Goal: Complete application form

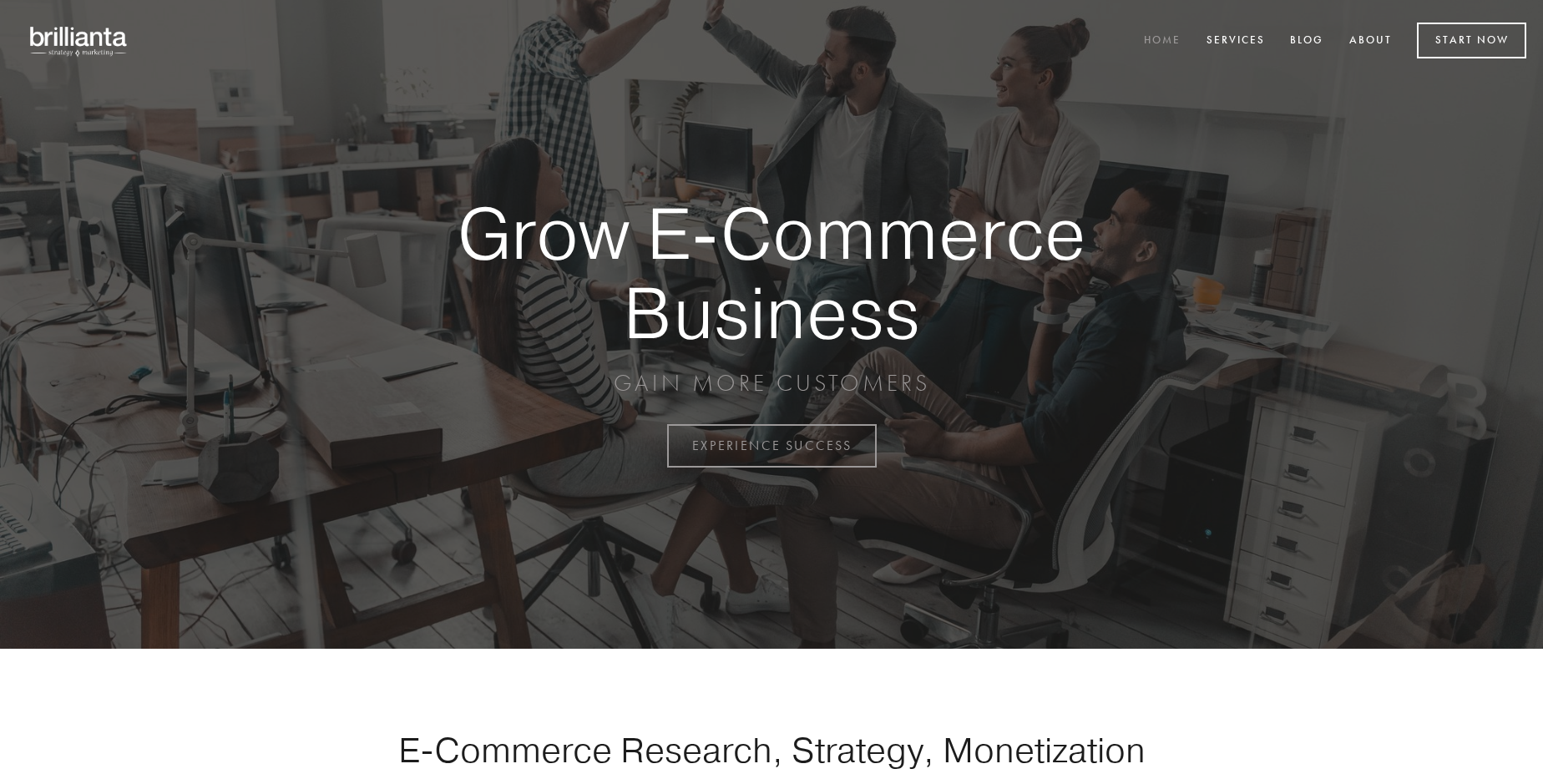
scroll to position [4375, 0]
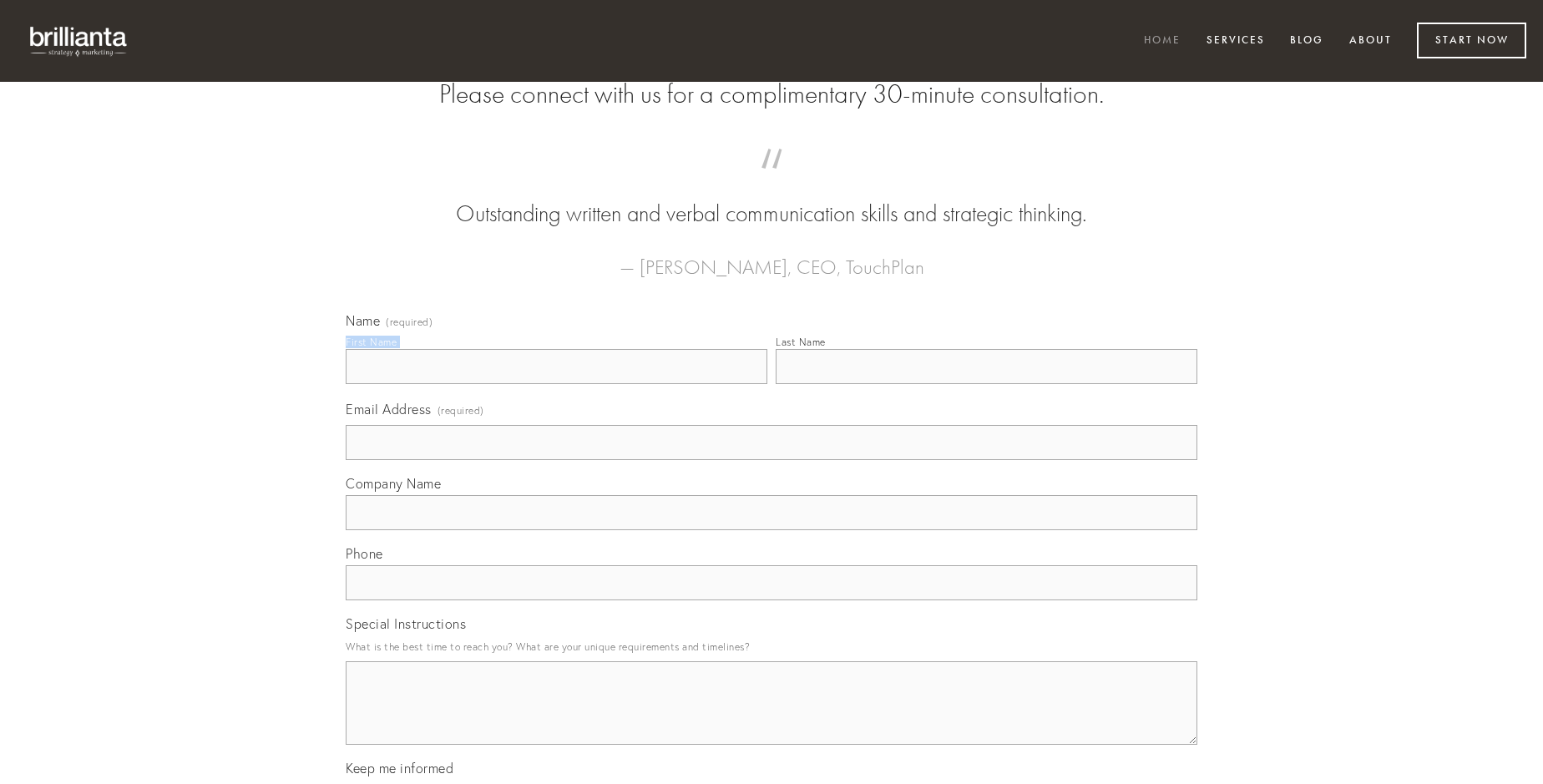
type input "[PERSON_NAME]"
click at [986, 384] on input "Last Name" at bounding box center [986, 366] width 422 height 35
type input "[PERSON_NAME]"
click at [772, 459] on input "Email Address (required)" at bounding box center [771, 443] width 851 height 35
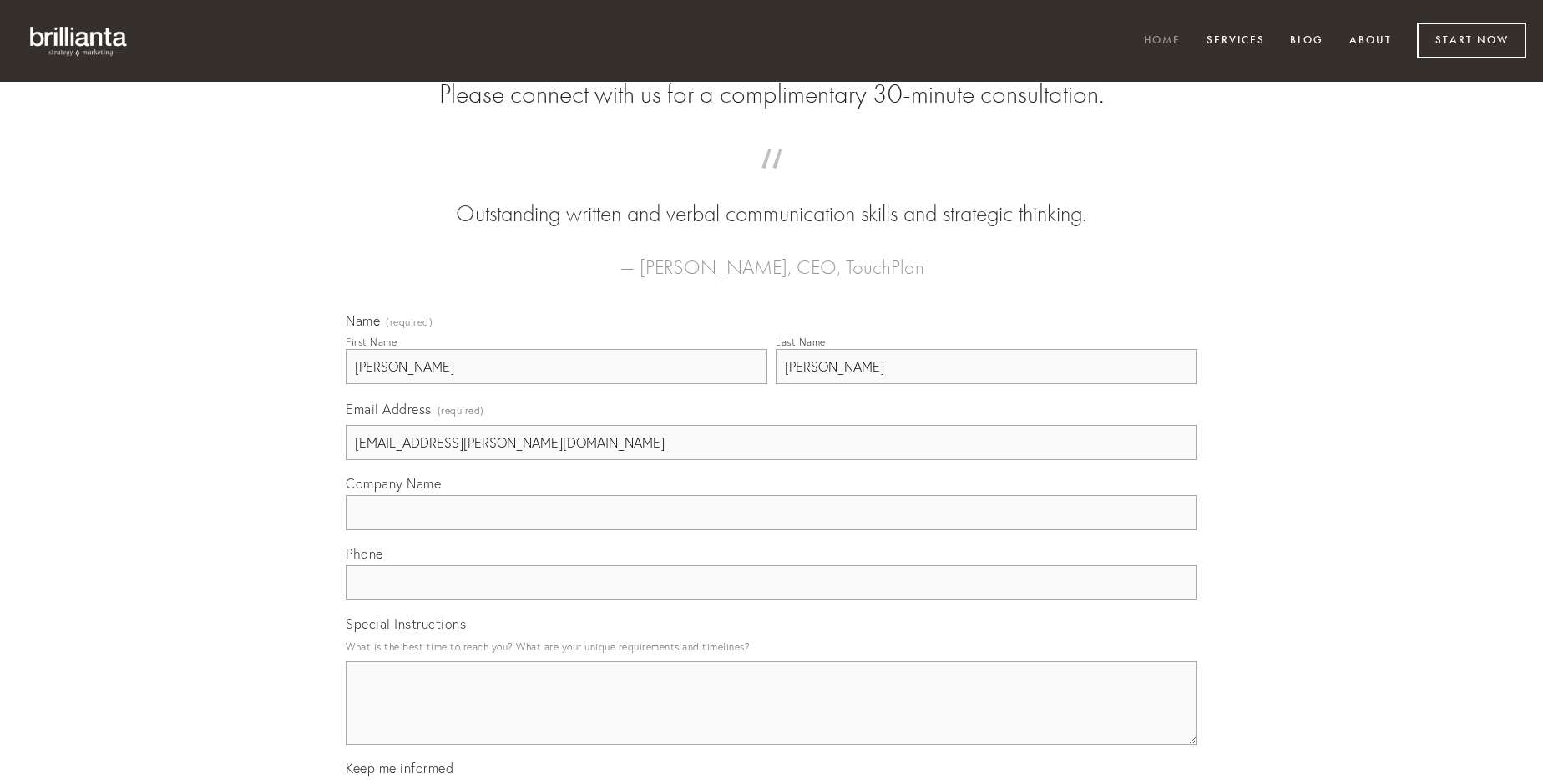
type input "[EMAIL_ADDRESS][PERSON_NAME][DOMAIN_NAME]"
click at [772, 530] on input "Company Name" at bounding box center [771, 512] width 851 height 35
type input "aliqua"
click at [772, 600] on input "text" at bounding box center [771, 583] width 851 height 35
click at [772, 718] on textarea "Special Instructions" at bounding box center [771, 703] width 851 height 84
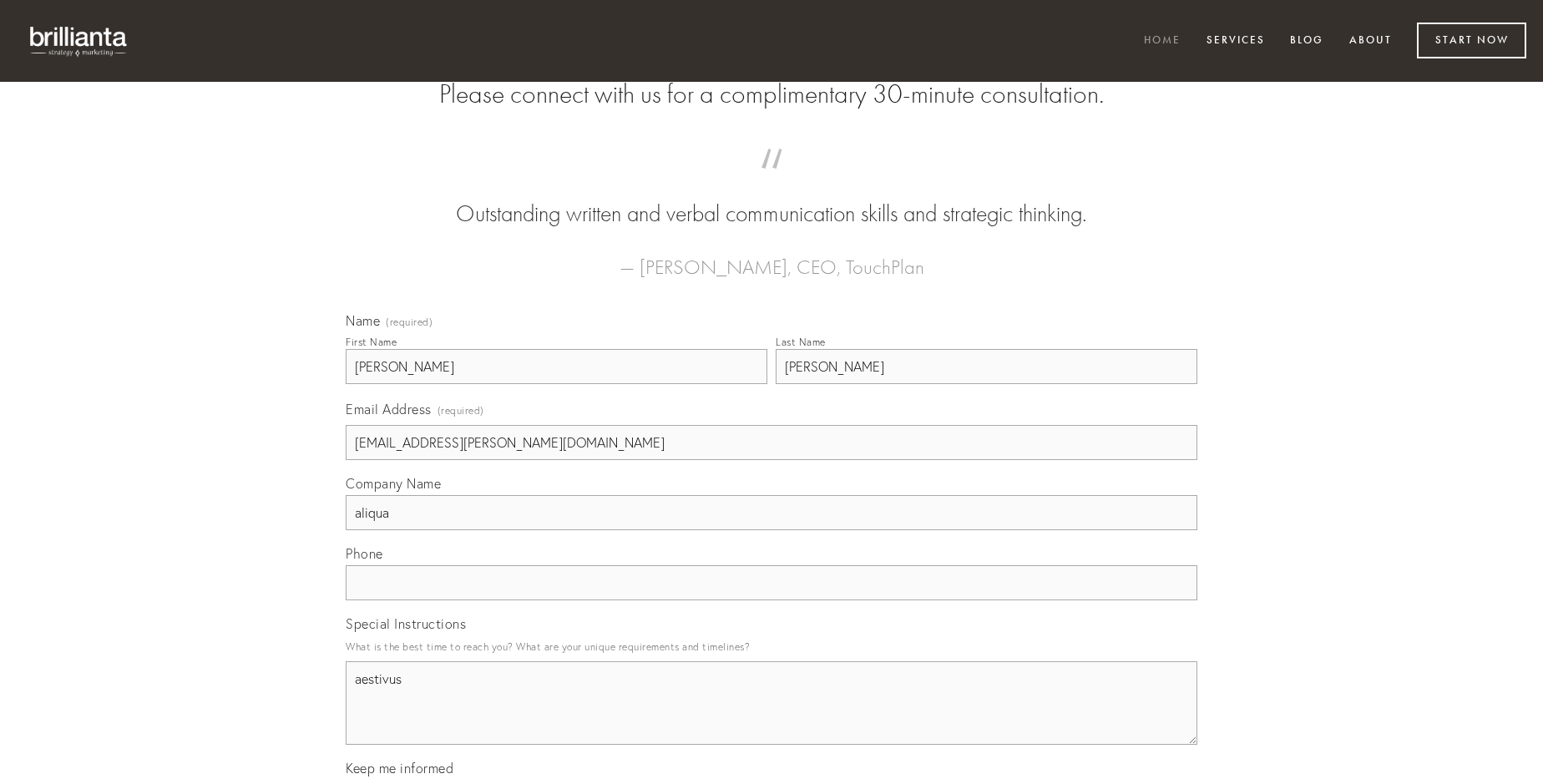
type textarea "aestivus"
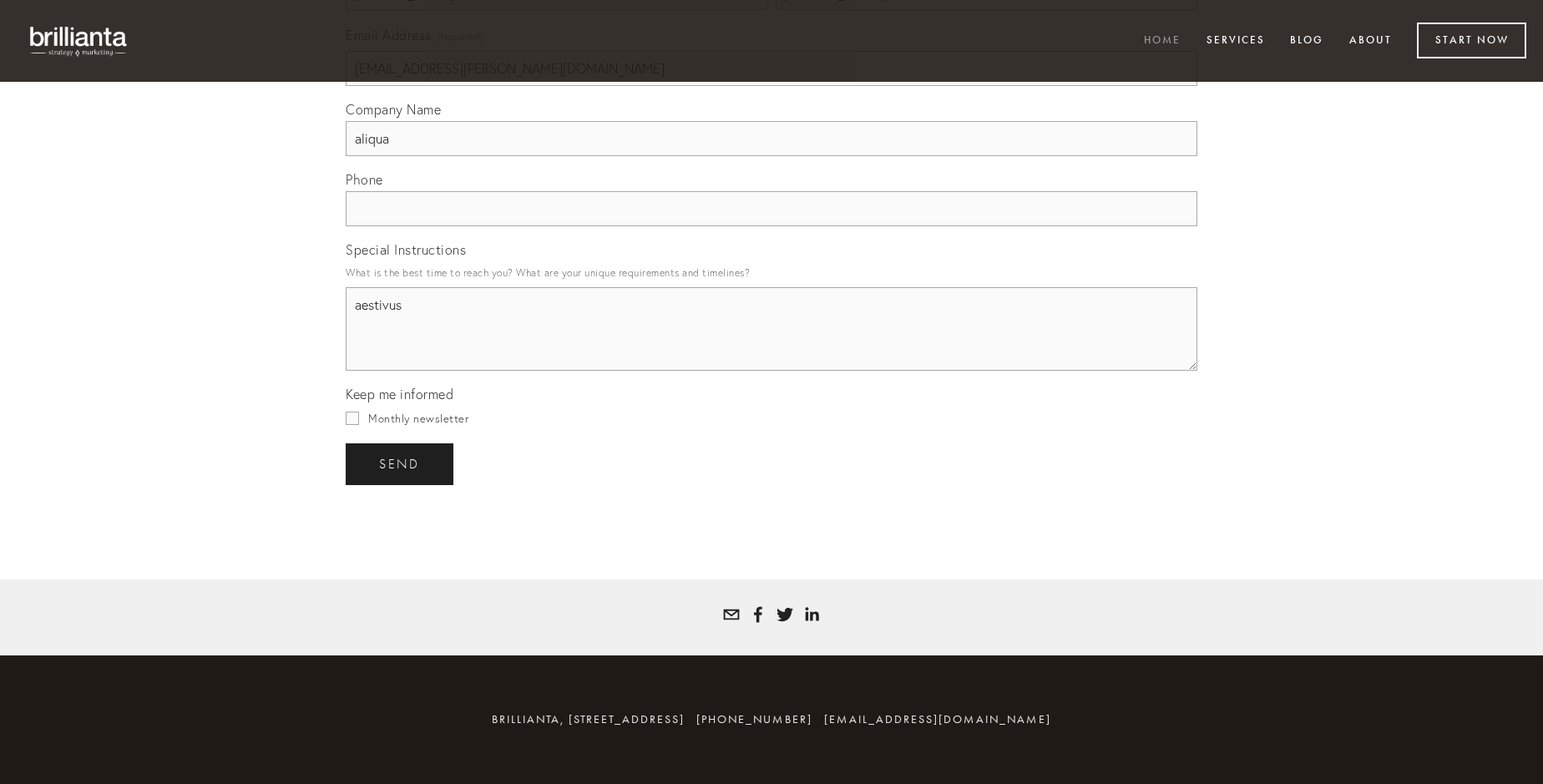
click at [401, 463] on span "send" at bounding box center [399, 465] width 41 height 15
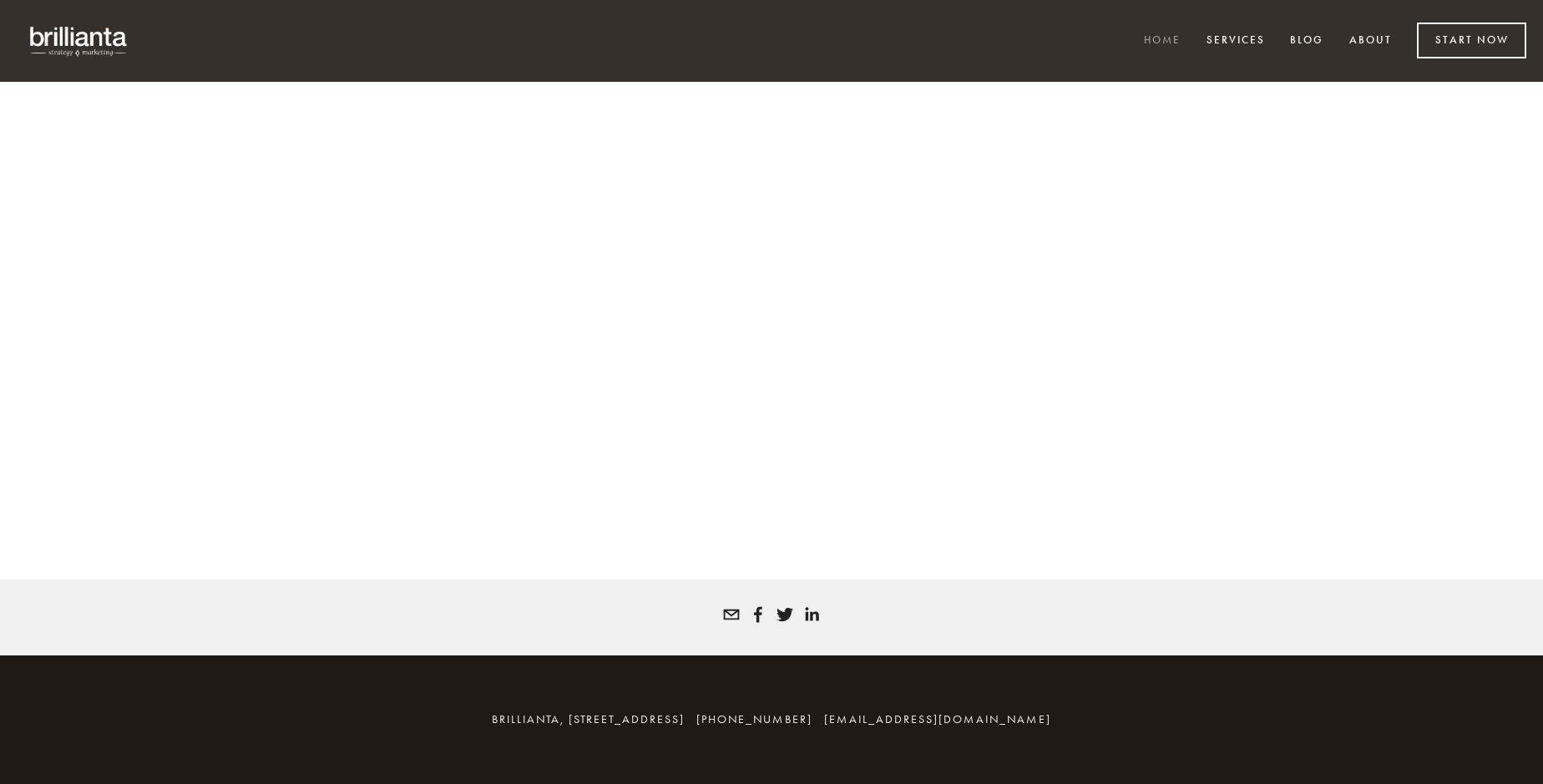
scroll to position [4353, 0]
